Goal: Find specific page/section: Find specific page/section

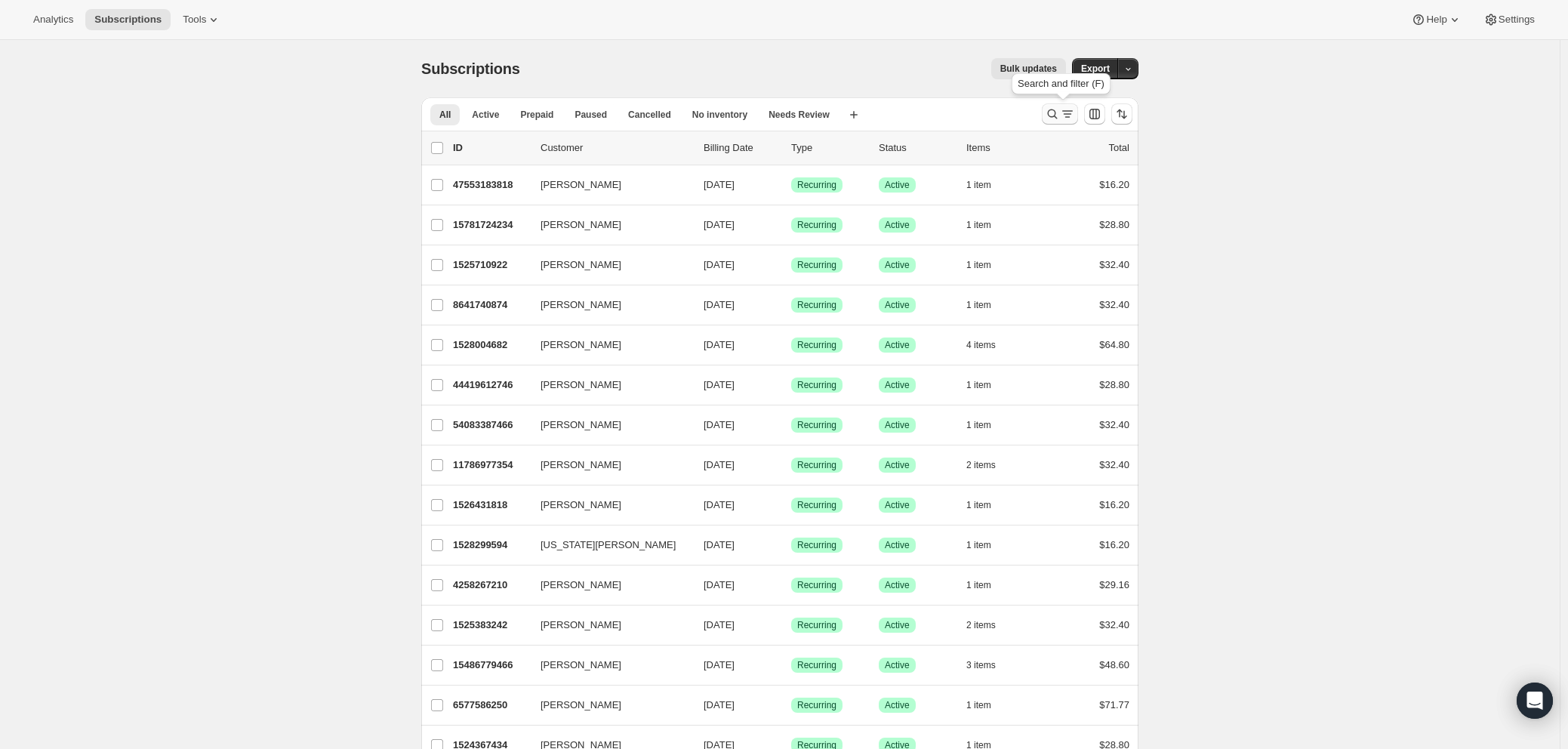
click at [1067, 115] on icon "Search and filter results" at bounding box center [1067, 114] width 16 height 16
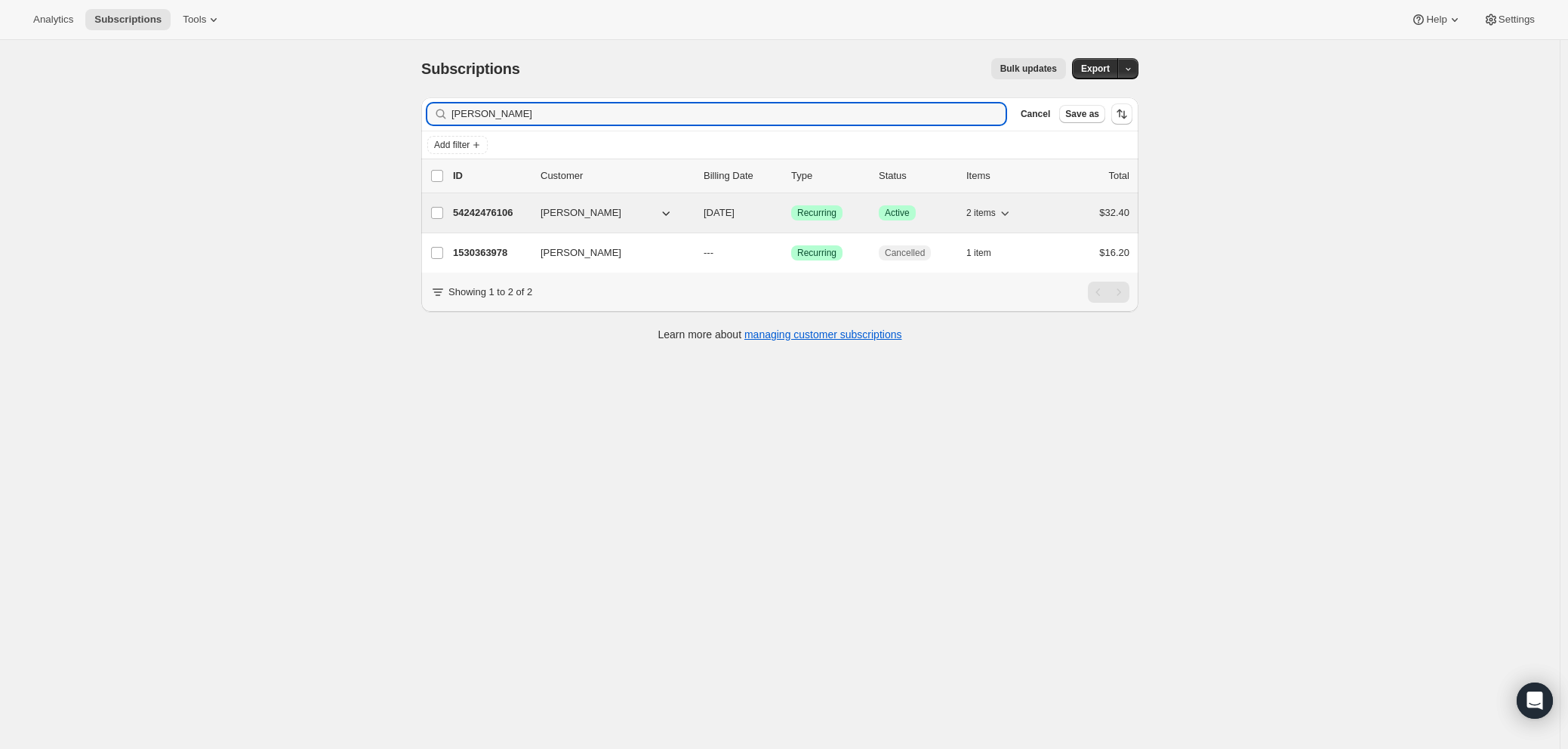
type input "[PERSON_NAME]"
click at [585, 211] on span "[PERSON_NAME]" at bounding box center [580, 213] width 81 height 16
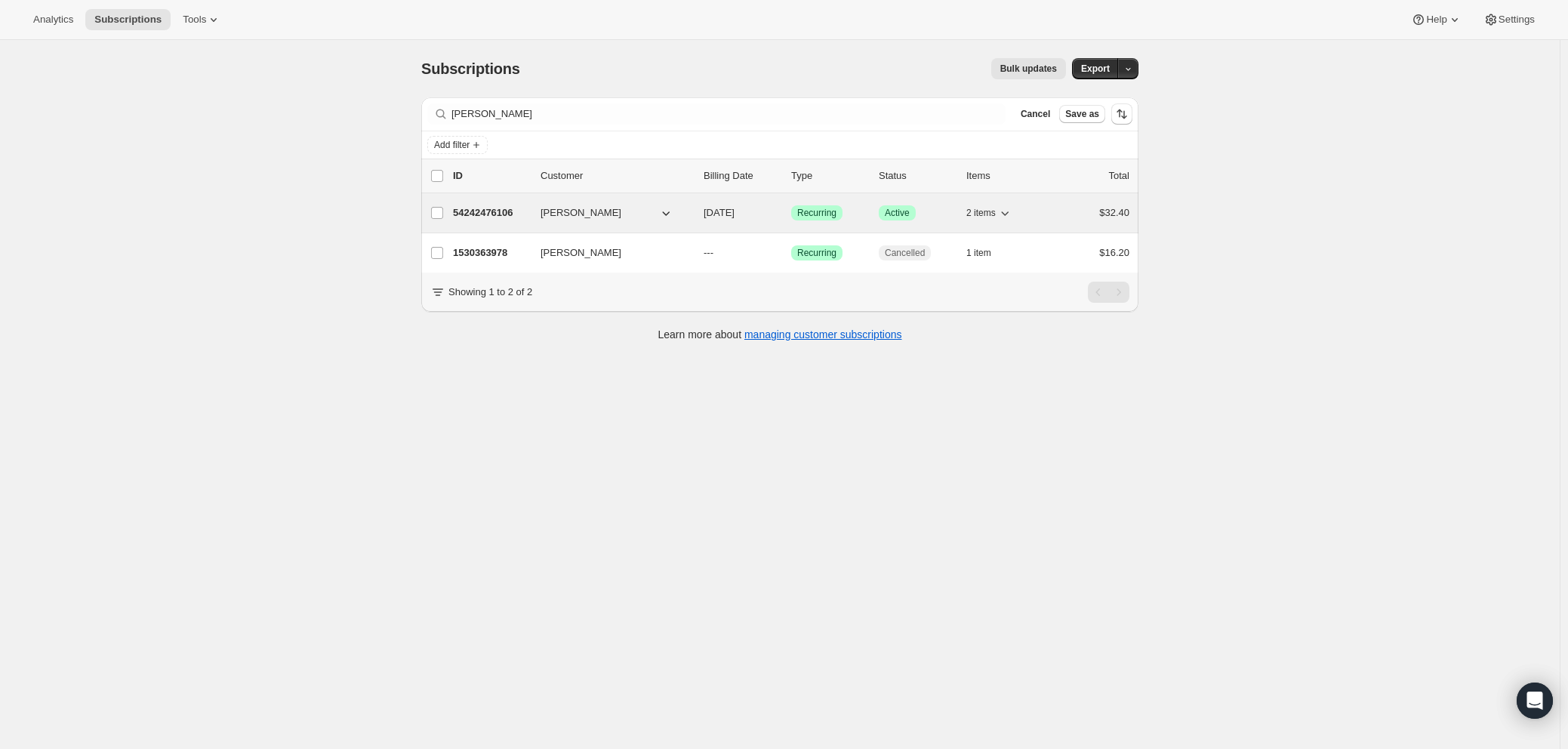
click at [497, 210] on p "54242476106" at bounding box center [490, 213] width 76 height 16
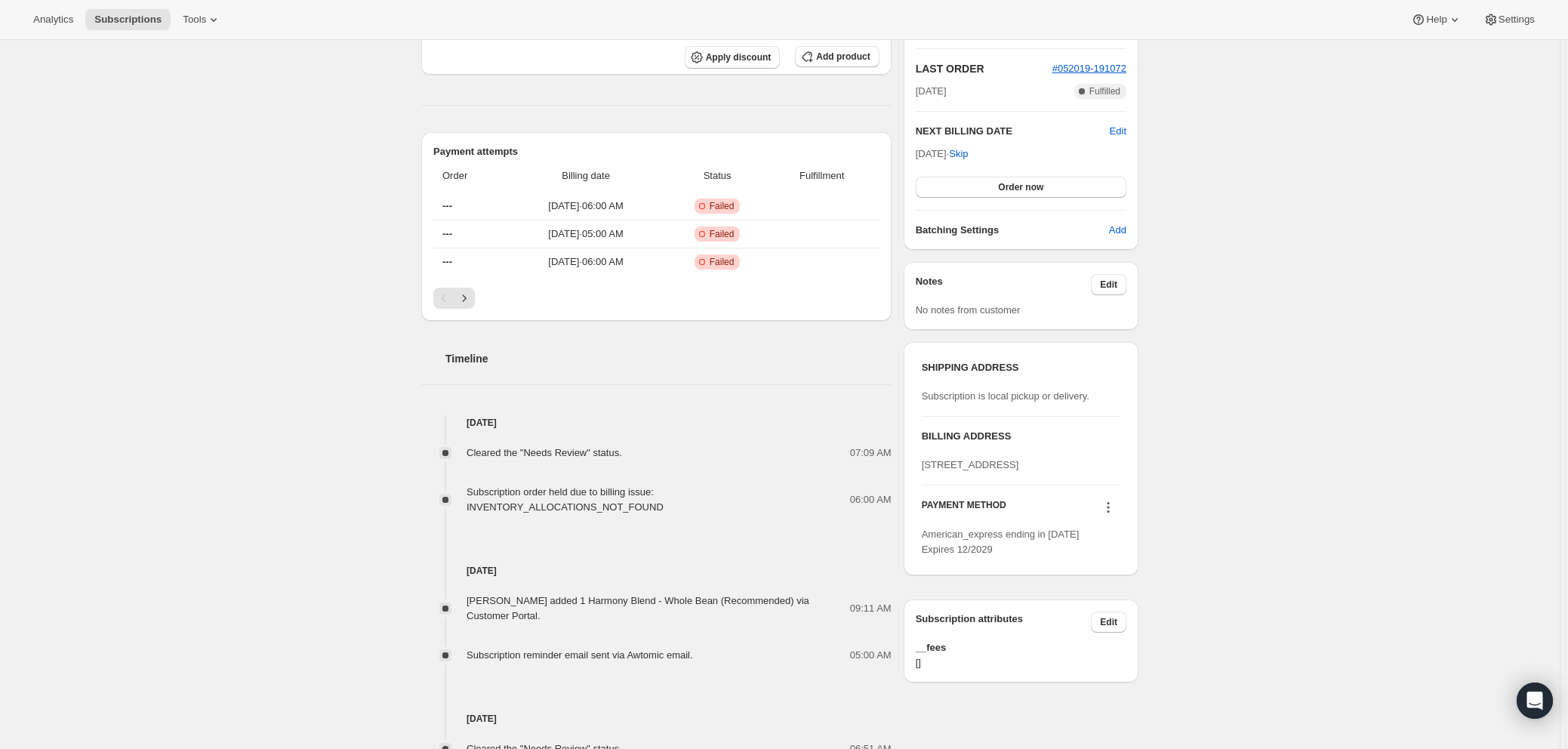
scroll to position [318, 0]
